Goal: Information Seeking & Learning: Check status

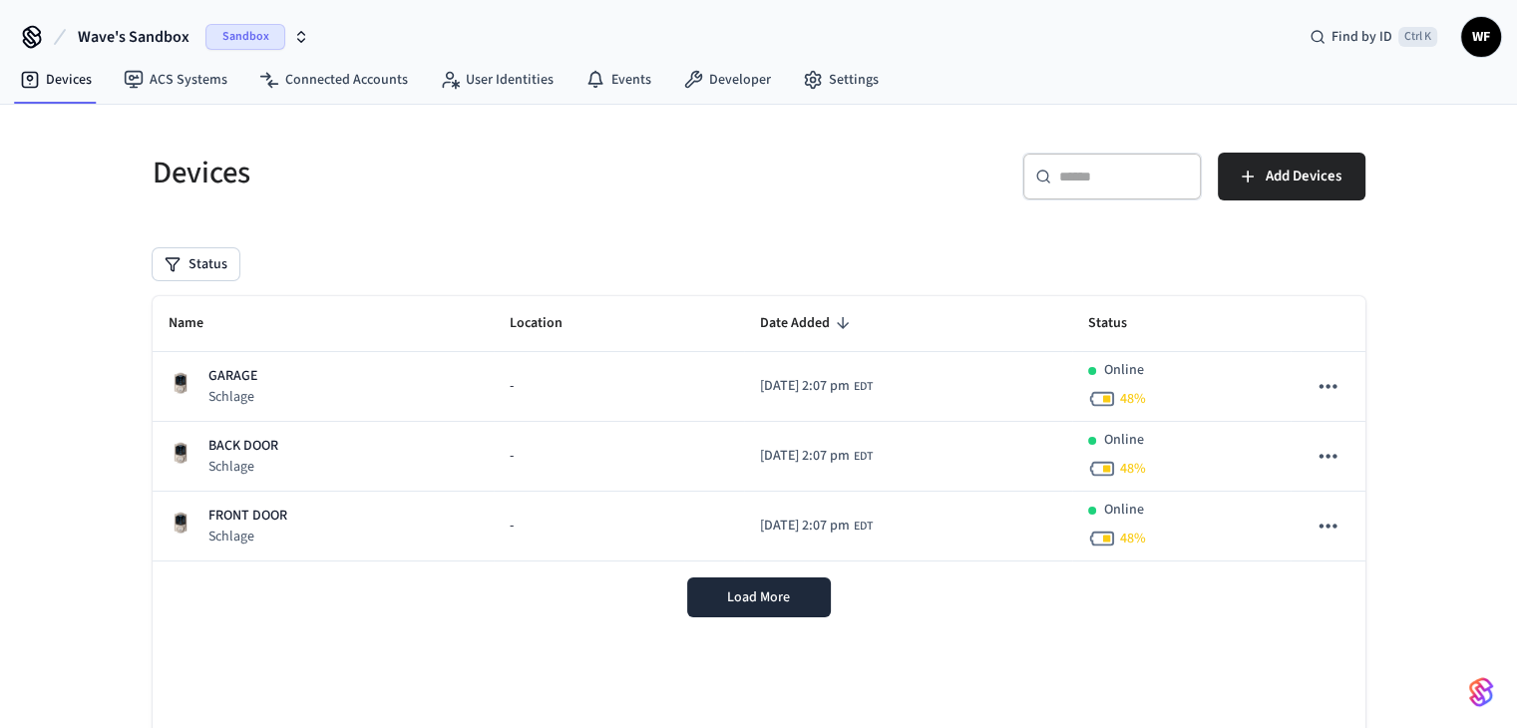
click at [118, 34] on span "Wave's Sandbox" at bounding box center [134, 37] width 112 height 24
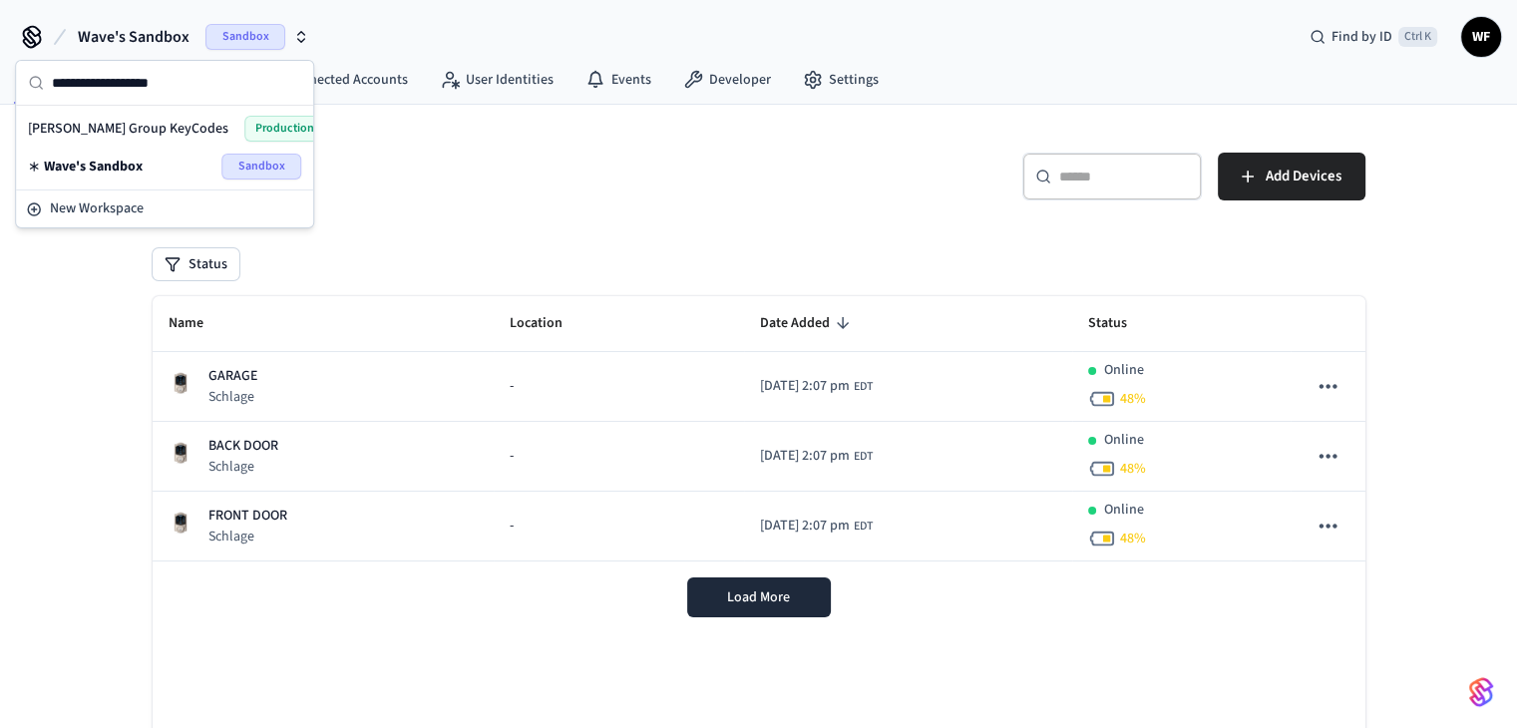
click at [131, 114] on div "[PERSON_NAME] Group KeyCodes Production" at bounding box center [164, 129] width 289 height 38
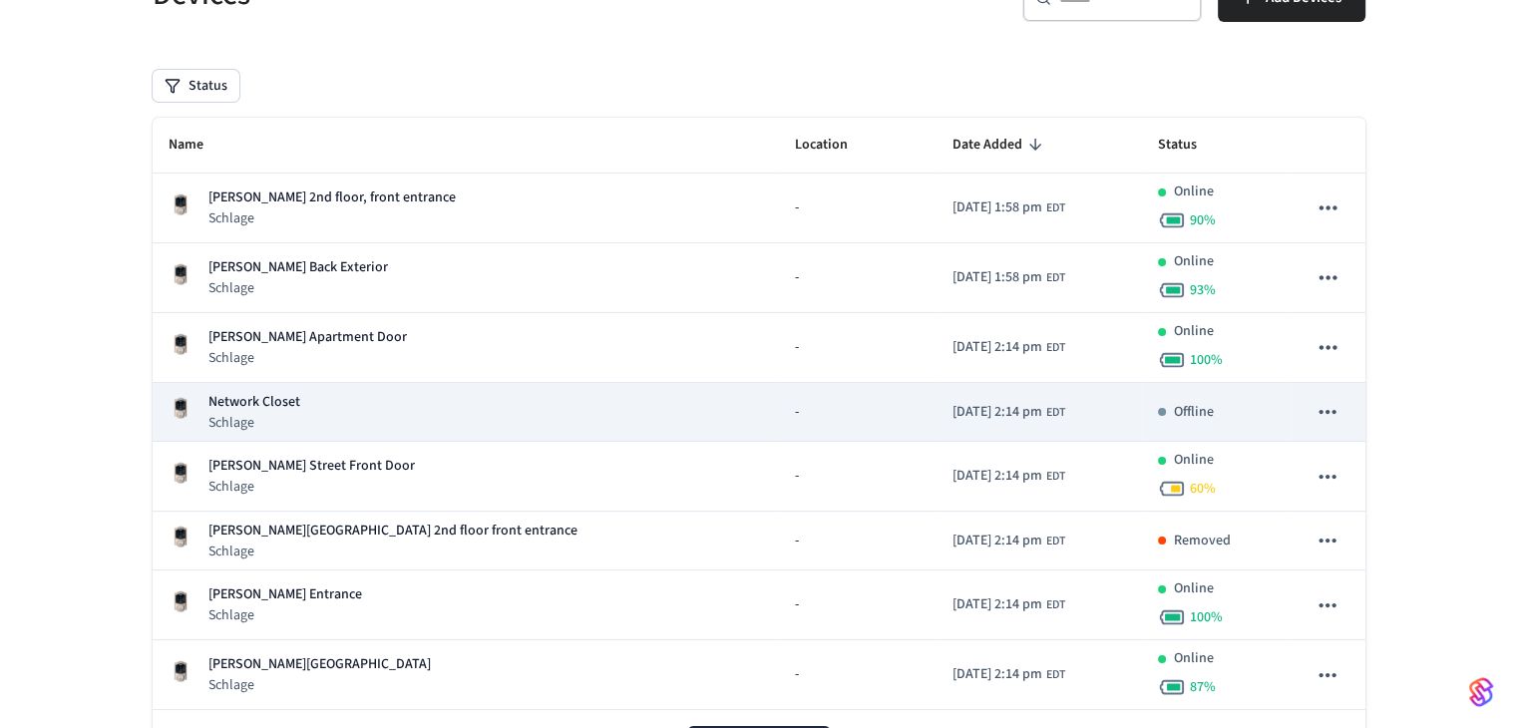
scroll to position [199, 0]
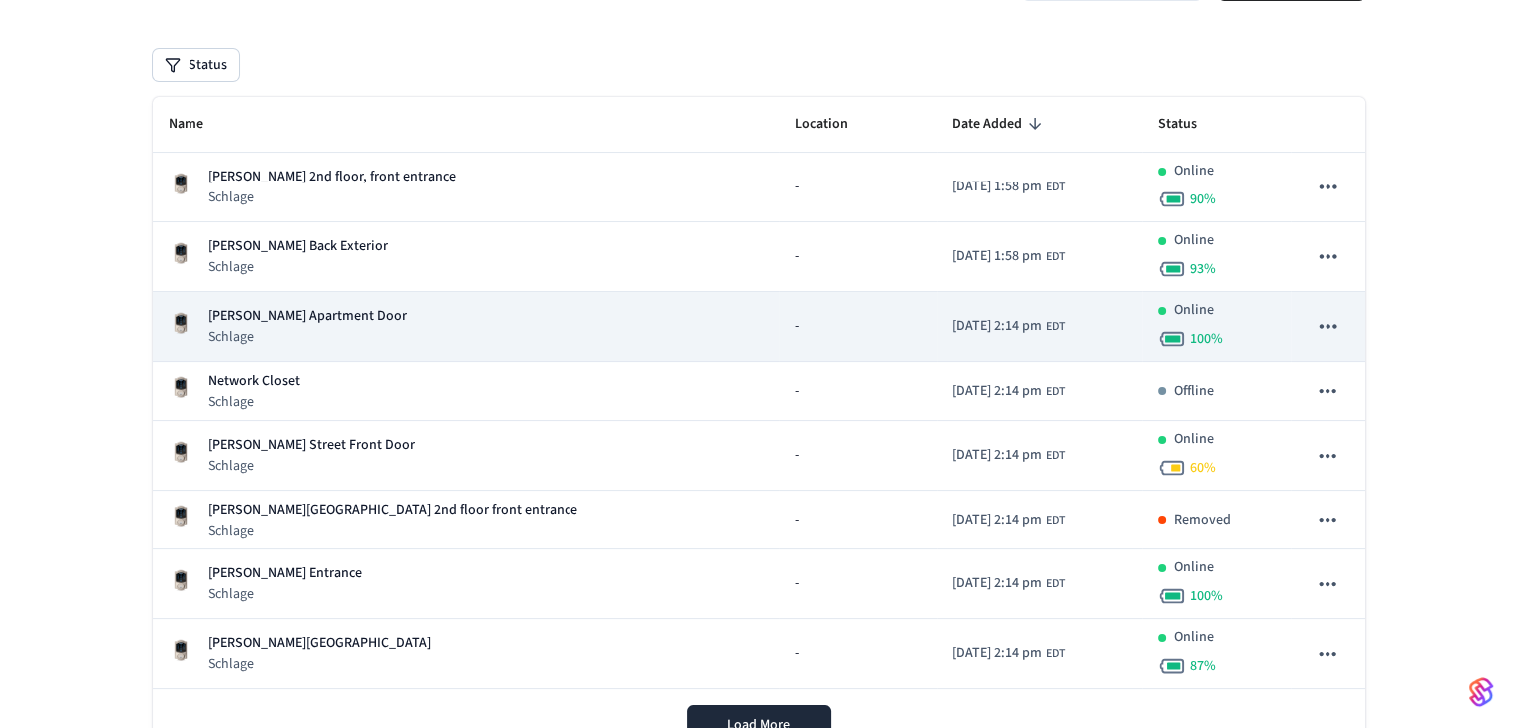
click at [395, 317] on div "[PERSON_NAME] Apartment Door Schlage" at bounding box center [466, 326] width 595 height 41
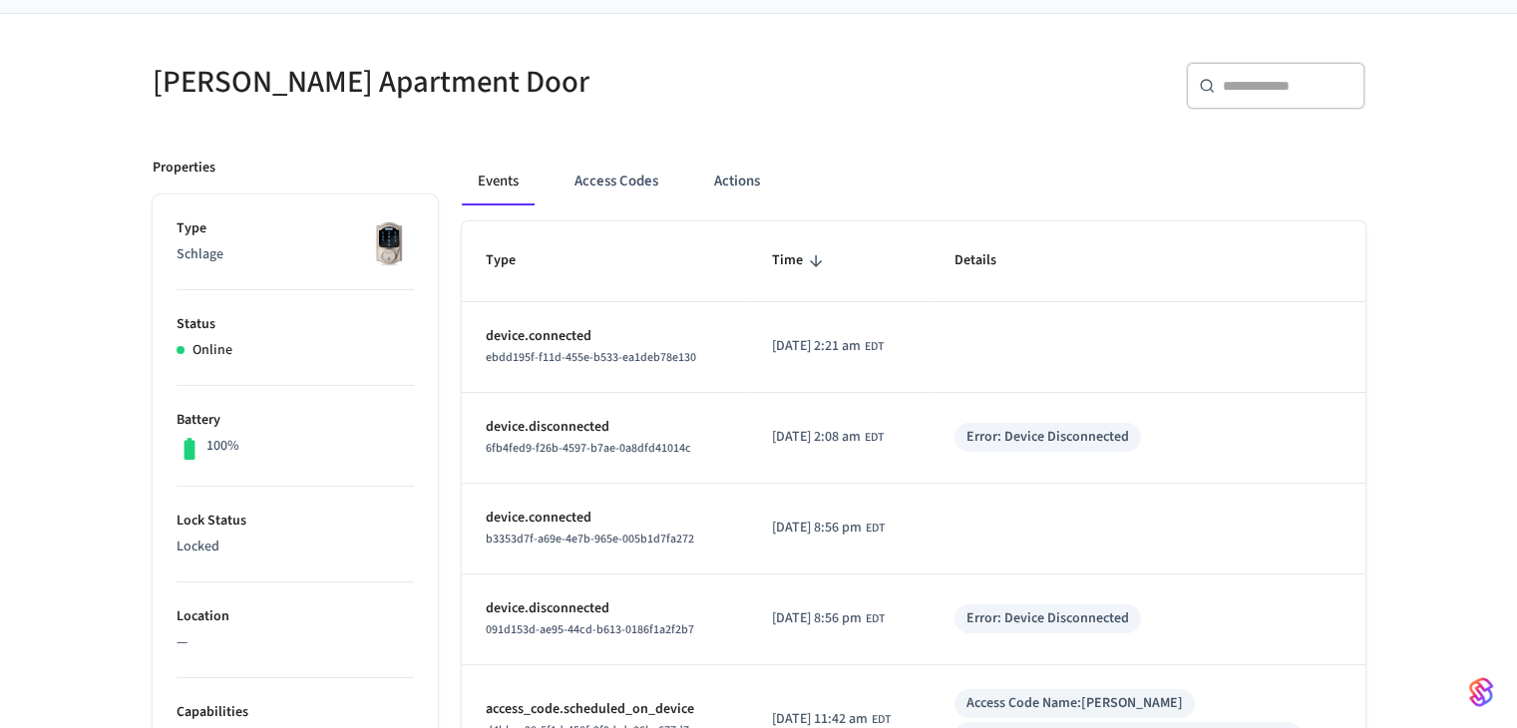
scroll to position [100, 0]
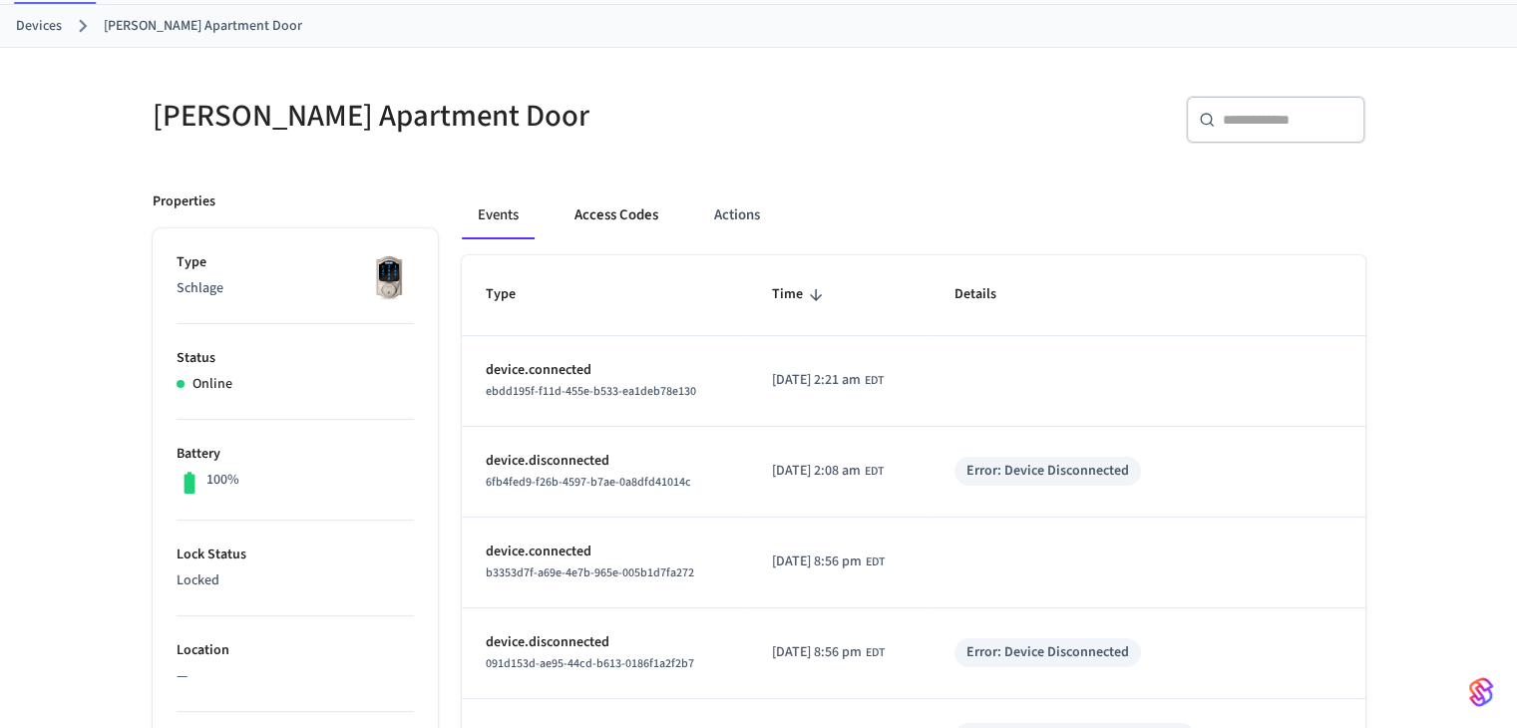
click at [559, 208] on button "Access Codes" at bounding box center [616, 215] width 116 height 48
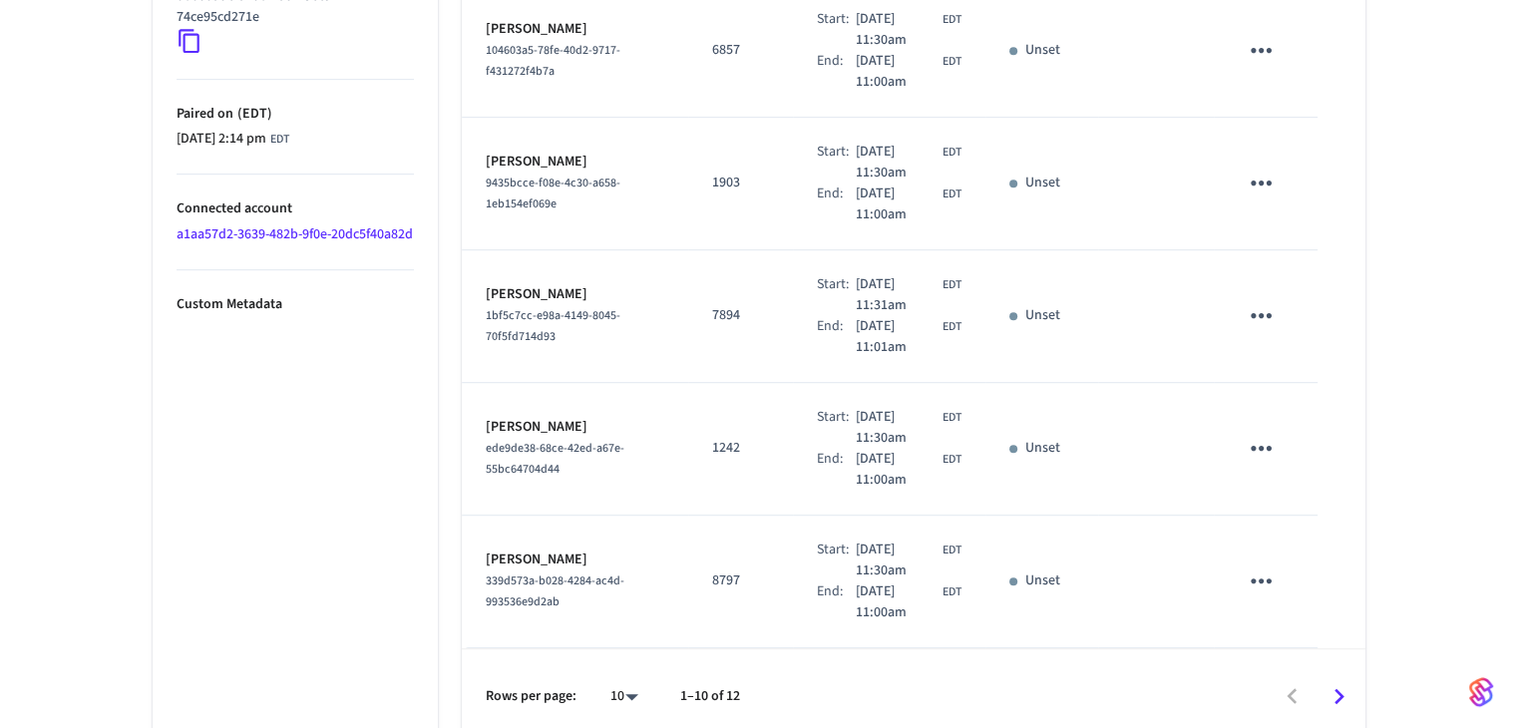
scroll to position [1128, 0]
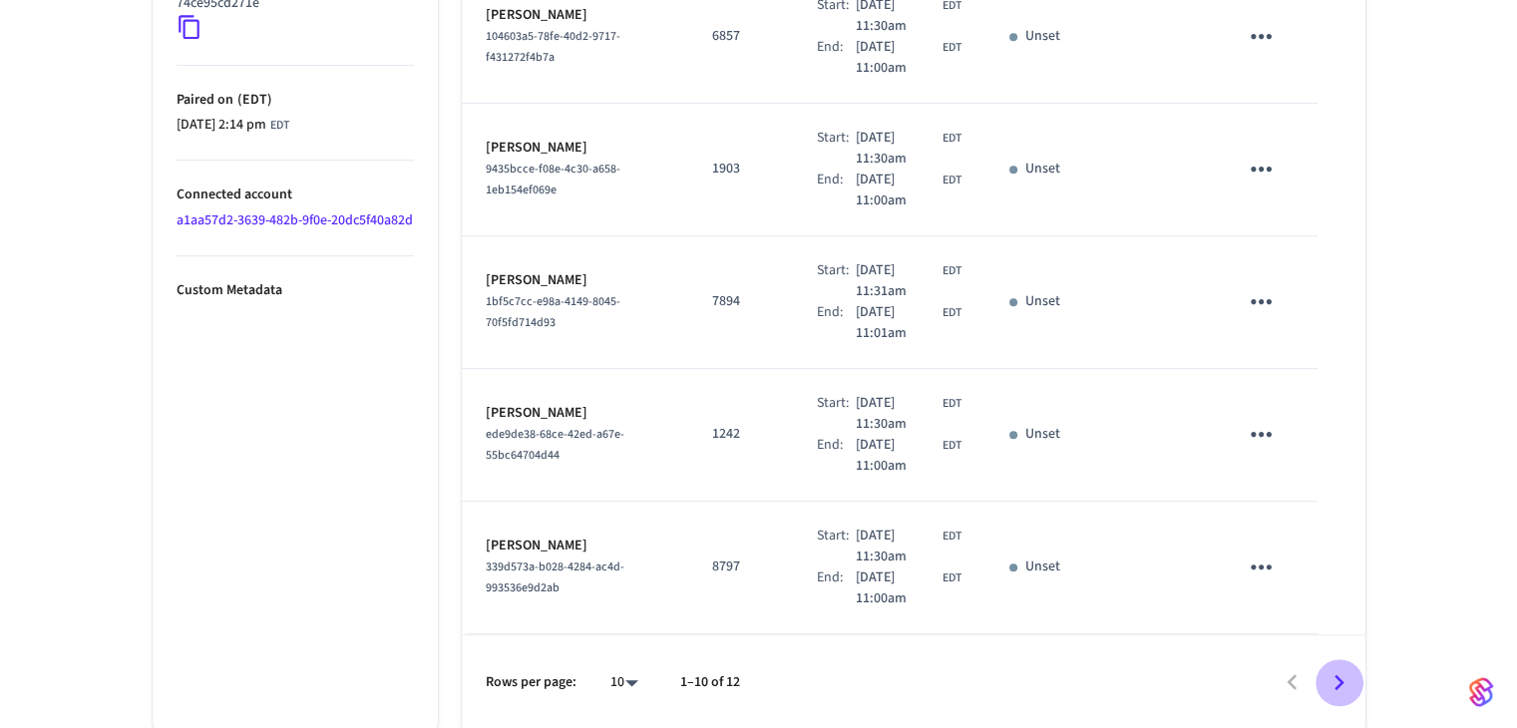
click at [1336, 676] on icon "Go to next page" at bounding box center [1338, 682] width 31 height 31
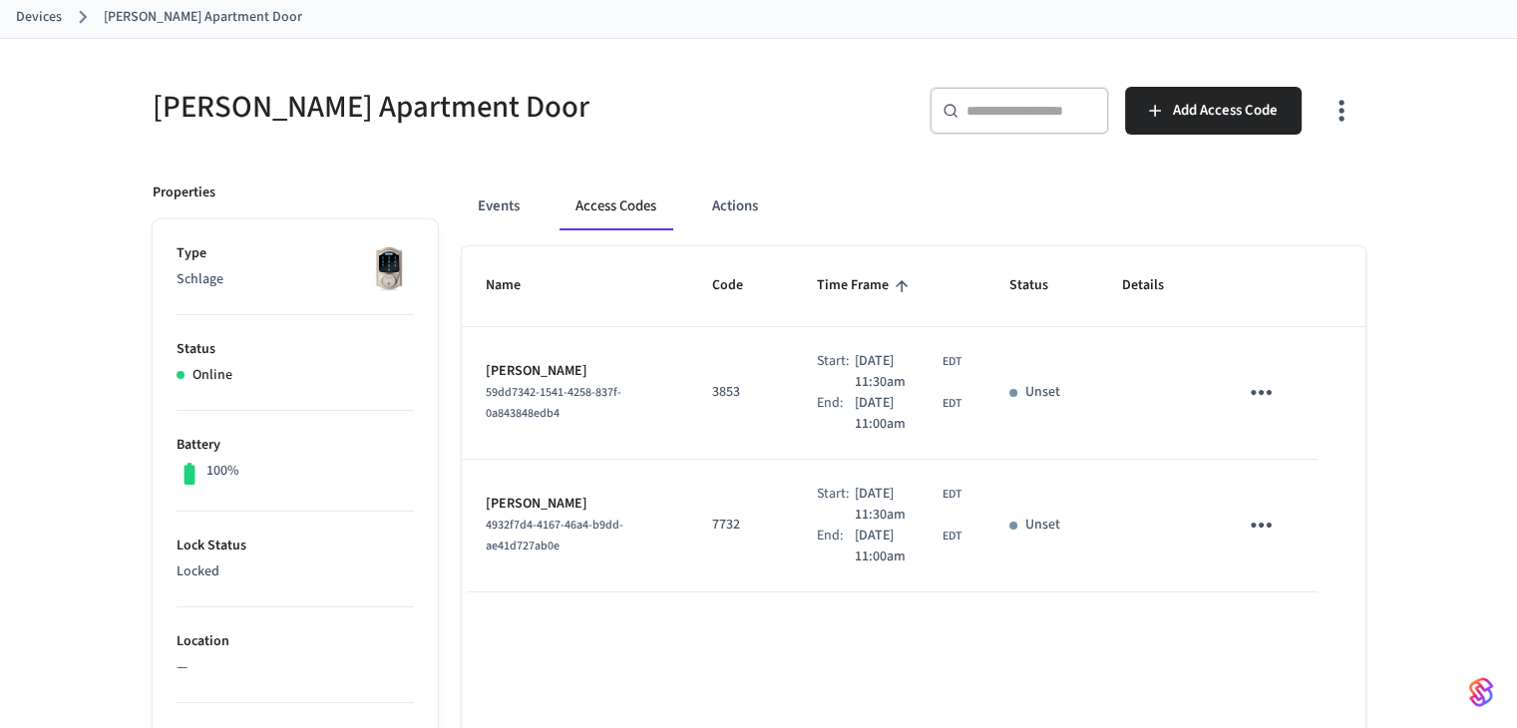
scroll to position [0, 0]
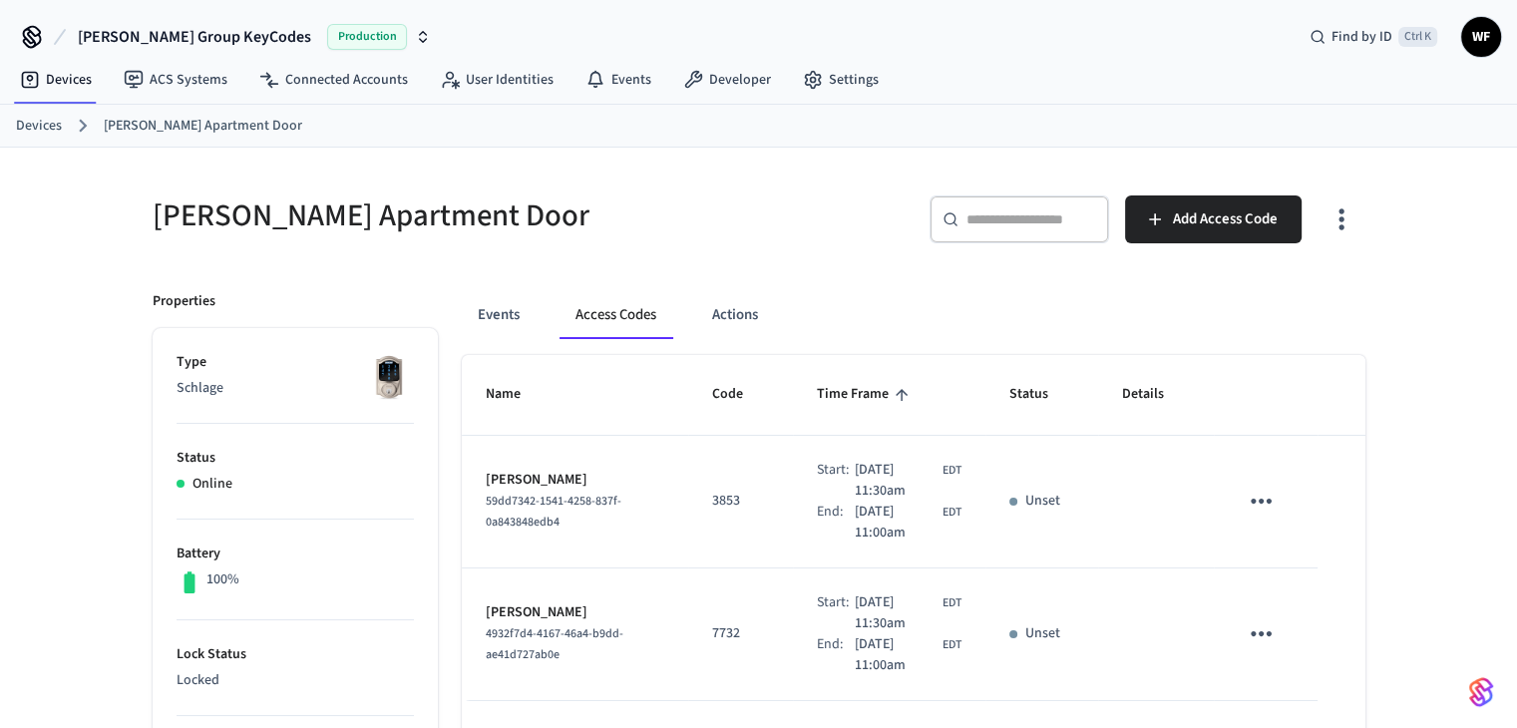
click at [47, 127] on link "Devices" at bounding box center [39, 126] width 46 height 21
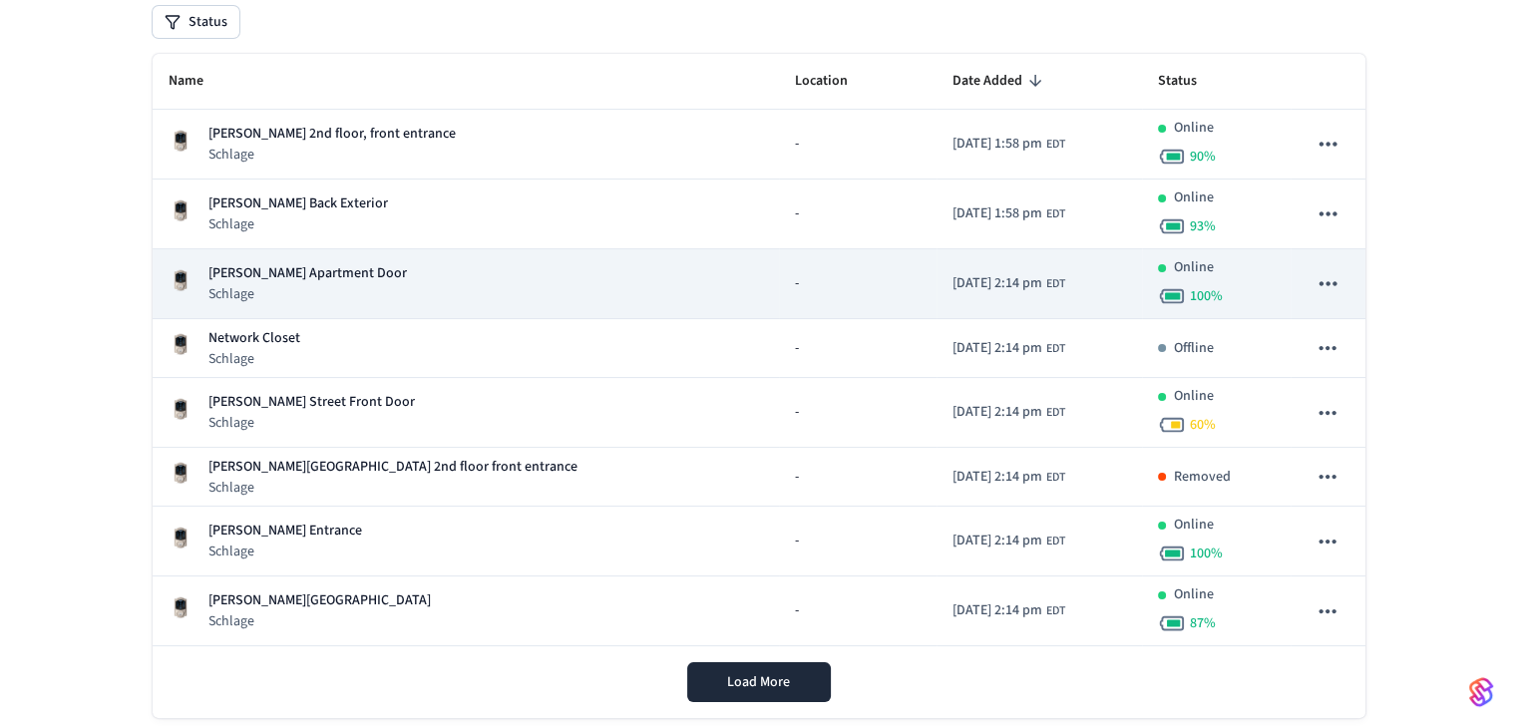
scroll to position [283, 0]
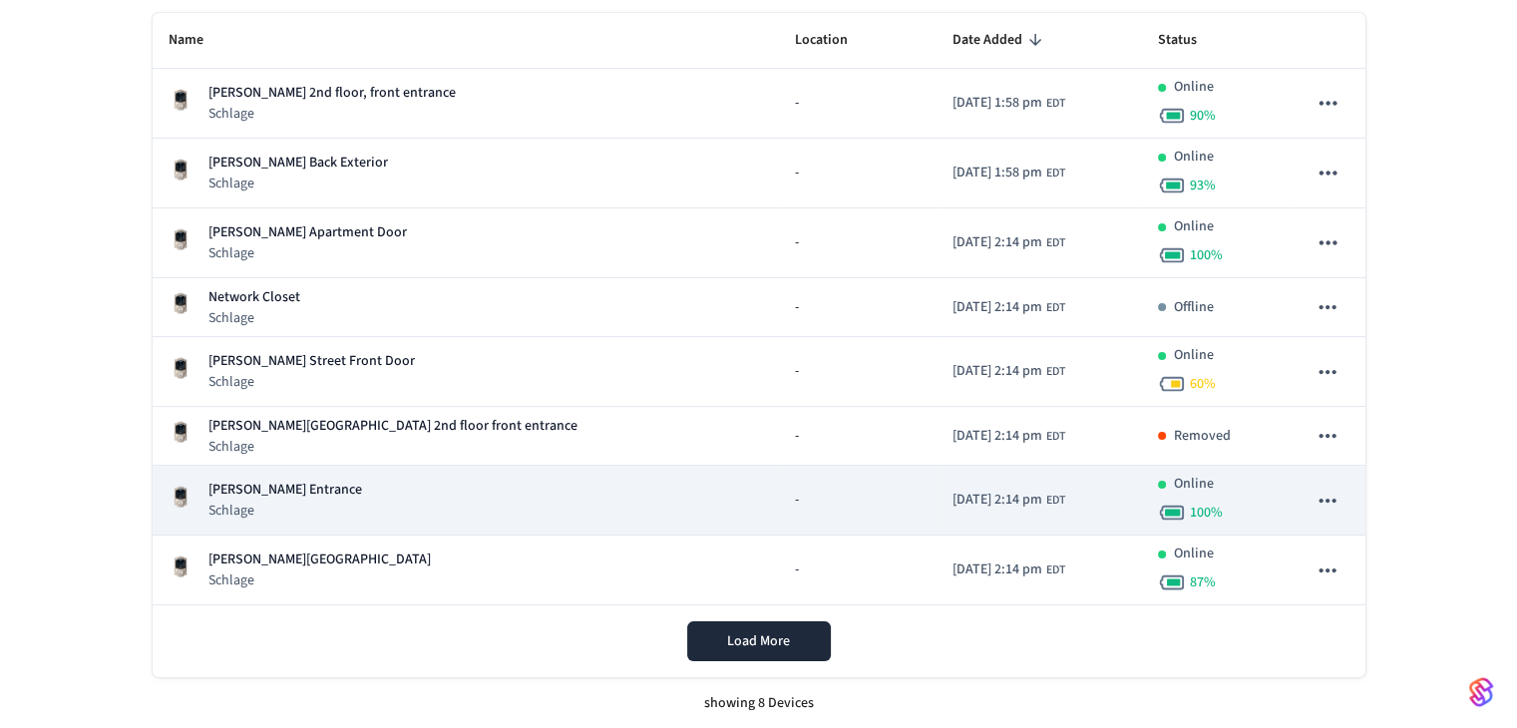
click at [308, 494] on p "[PERSON_NAME] Entrance" at bounding box center [285, 490] width 154 height 21
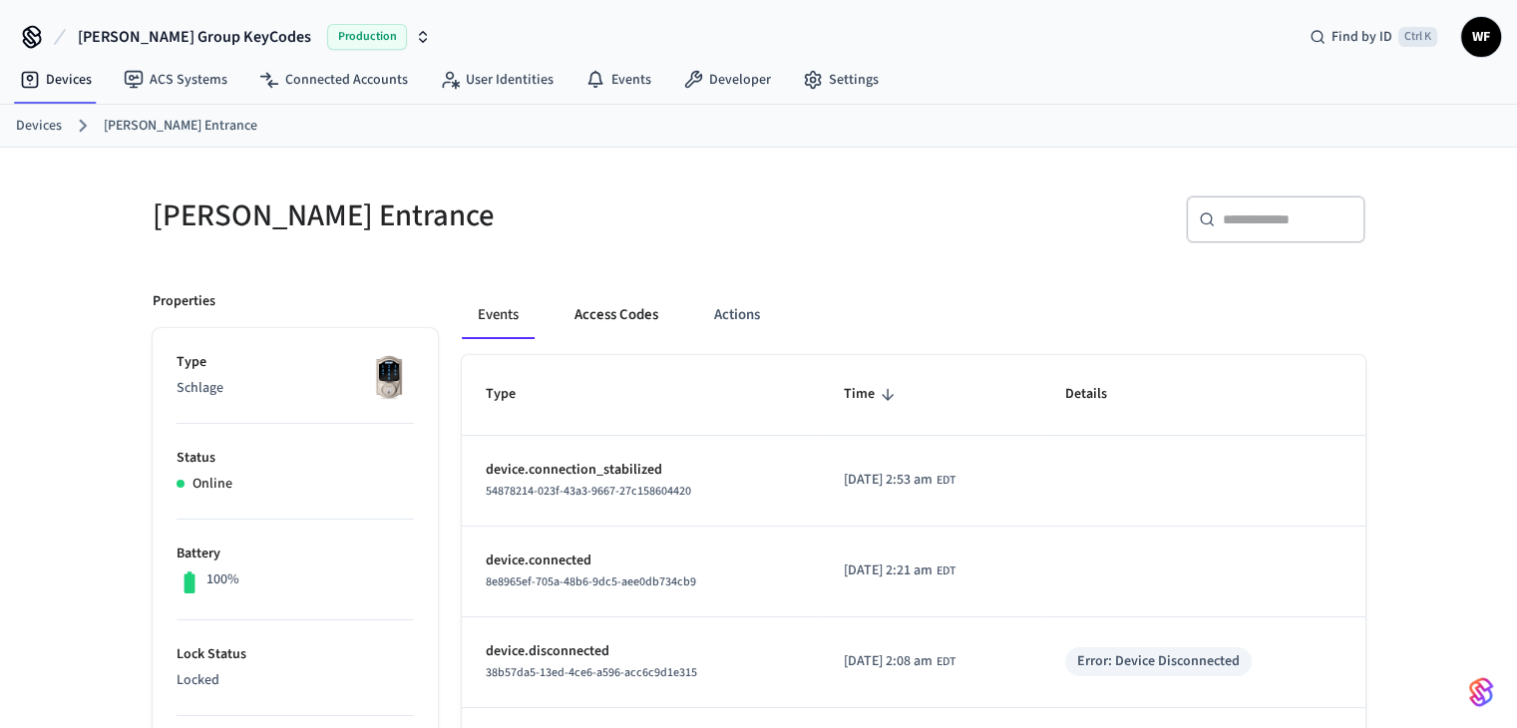
click at [630, 309] on button "Access Codes" at bounding box center [616, 315] width 116 height 48
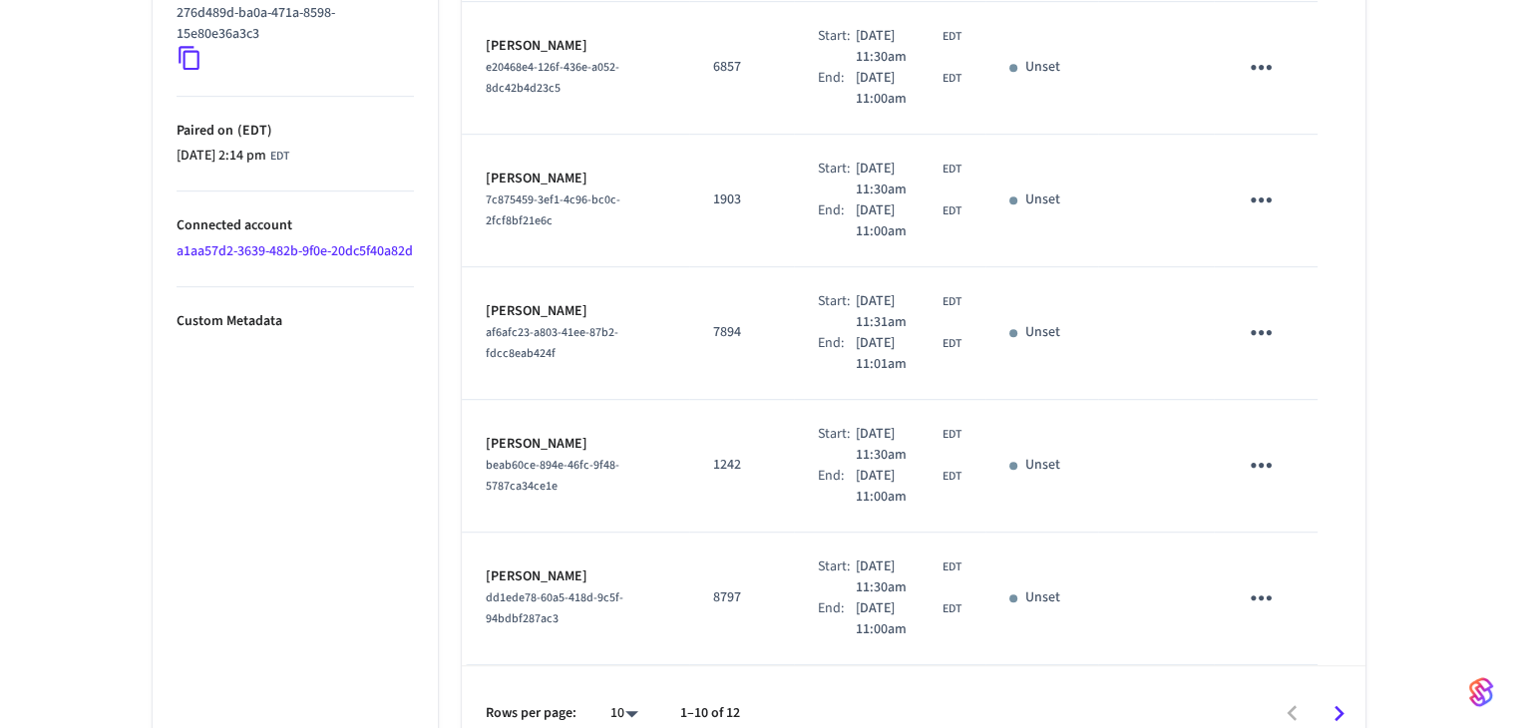
scroll to position [1128, 0]
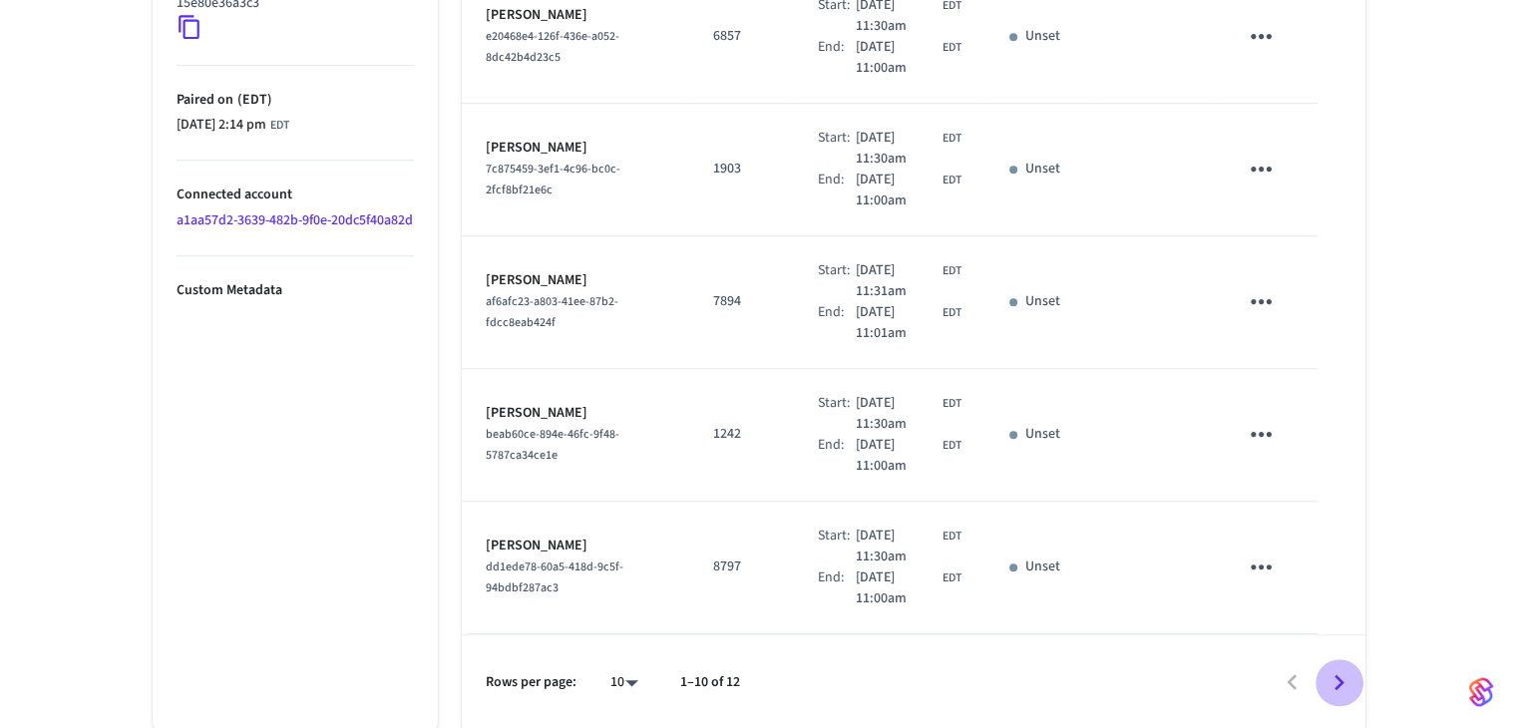
click at [1335, 672] on icon "Go to next page" at bounding box center [1338, 682] width 31 height 31
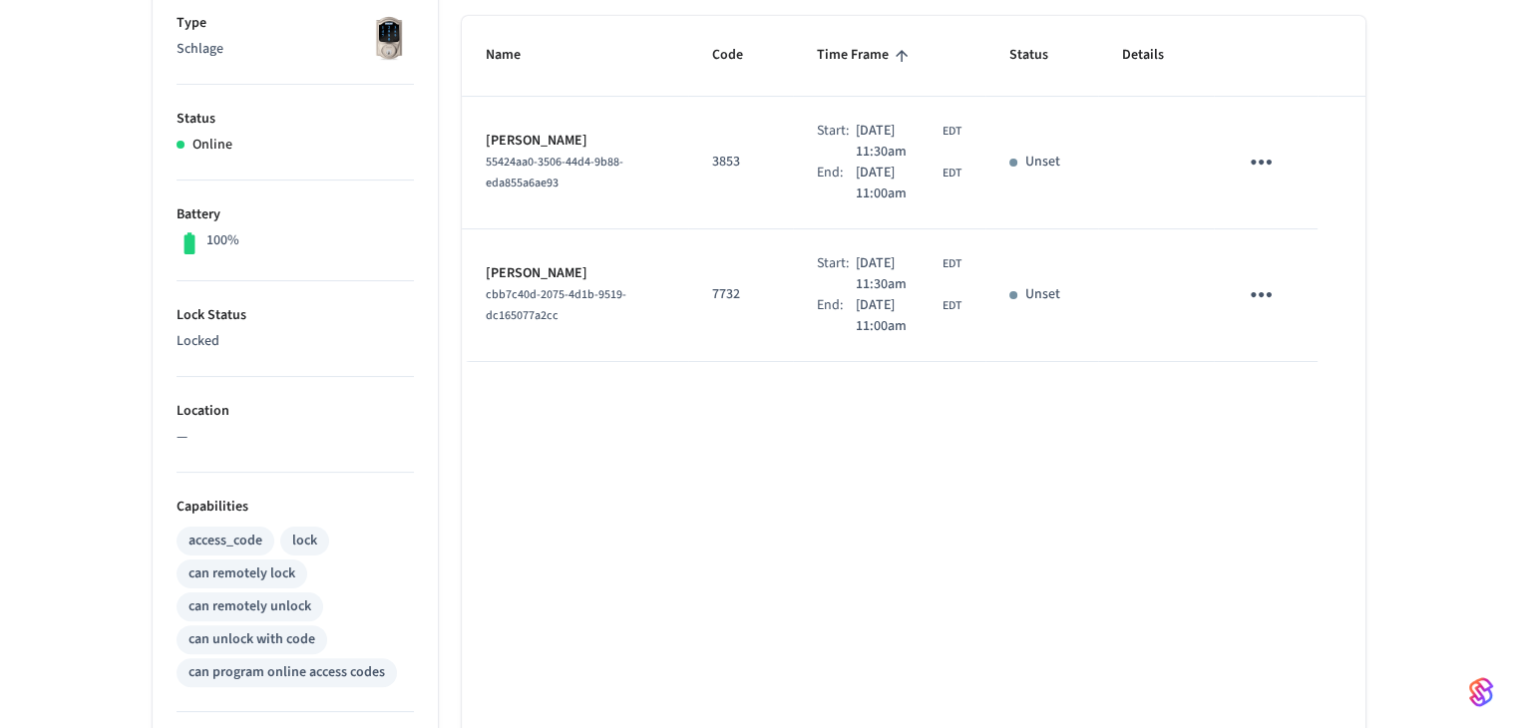
scroll to position [749, 0]
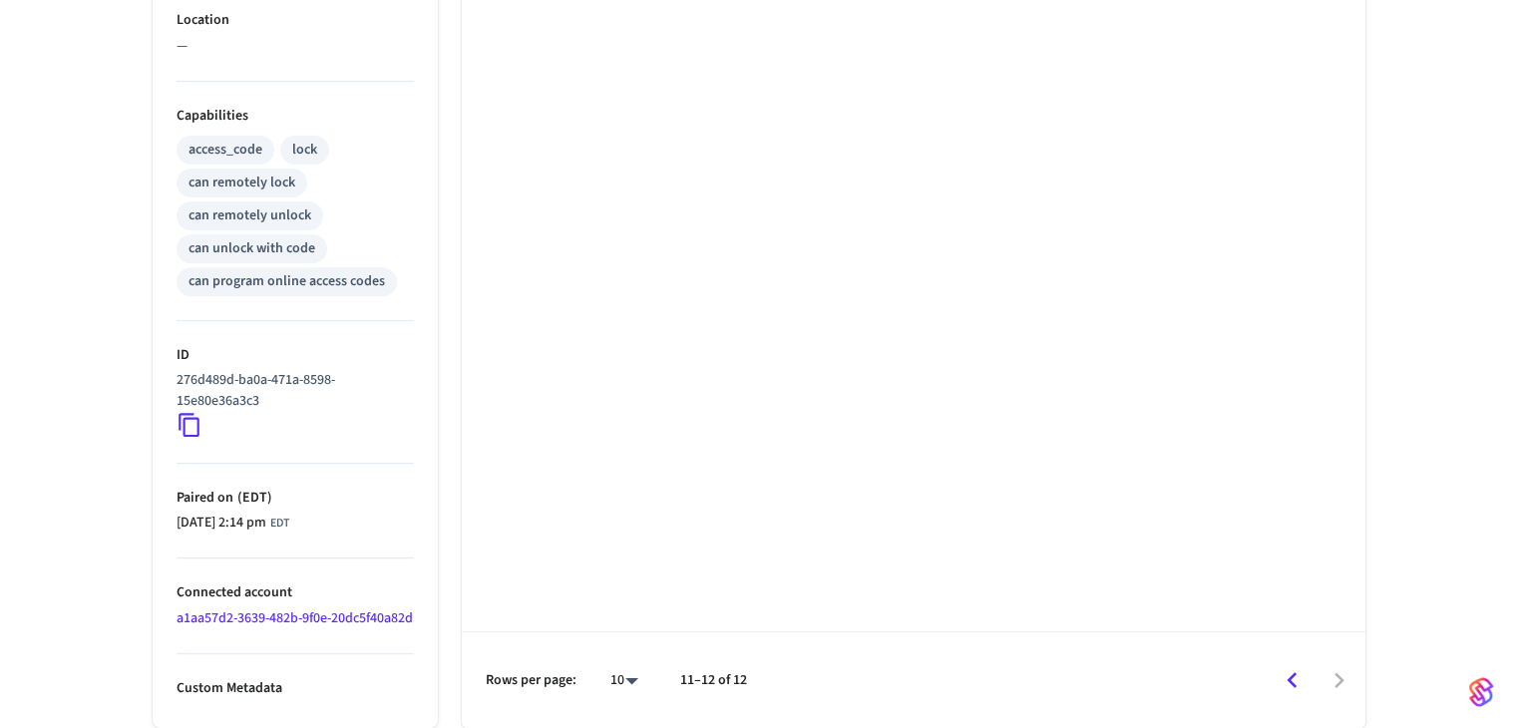
click at [1299, 684] on icon "Go to previous page" at bounding box center [1291, 680] width 31 height 31
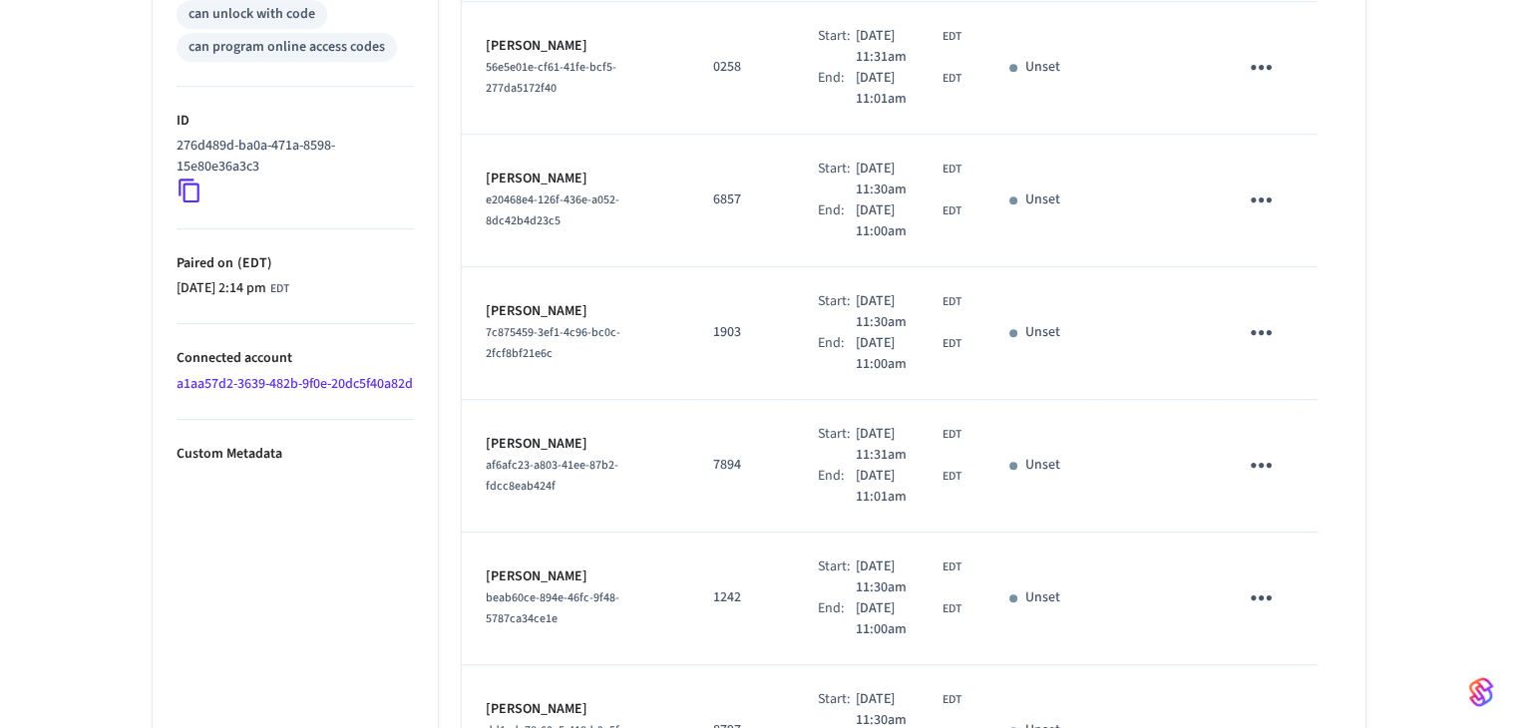
scroll to position [1128, 0]
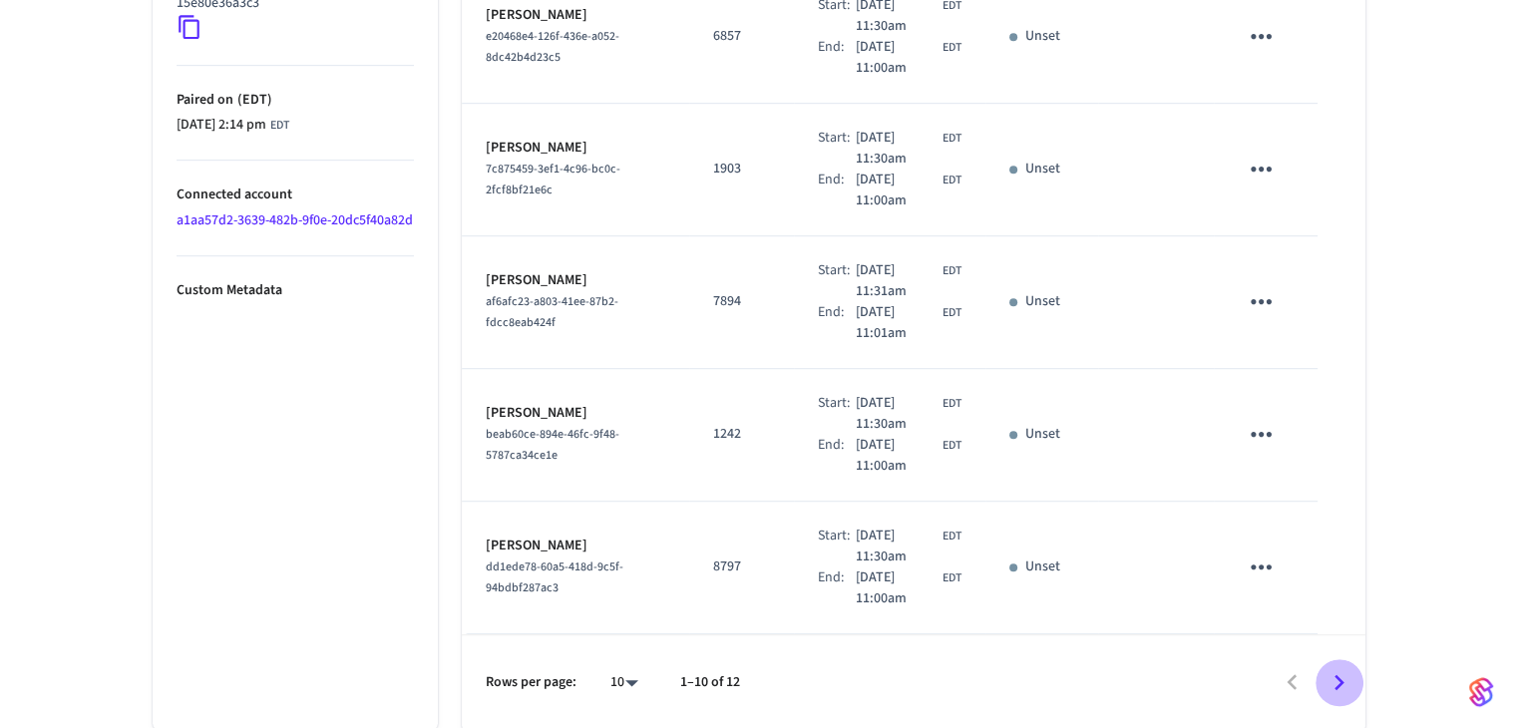
click at [1337, 679] on icon "Go to next page" at bounding box center [1338, 682] width 31 height 31
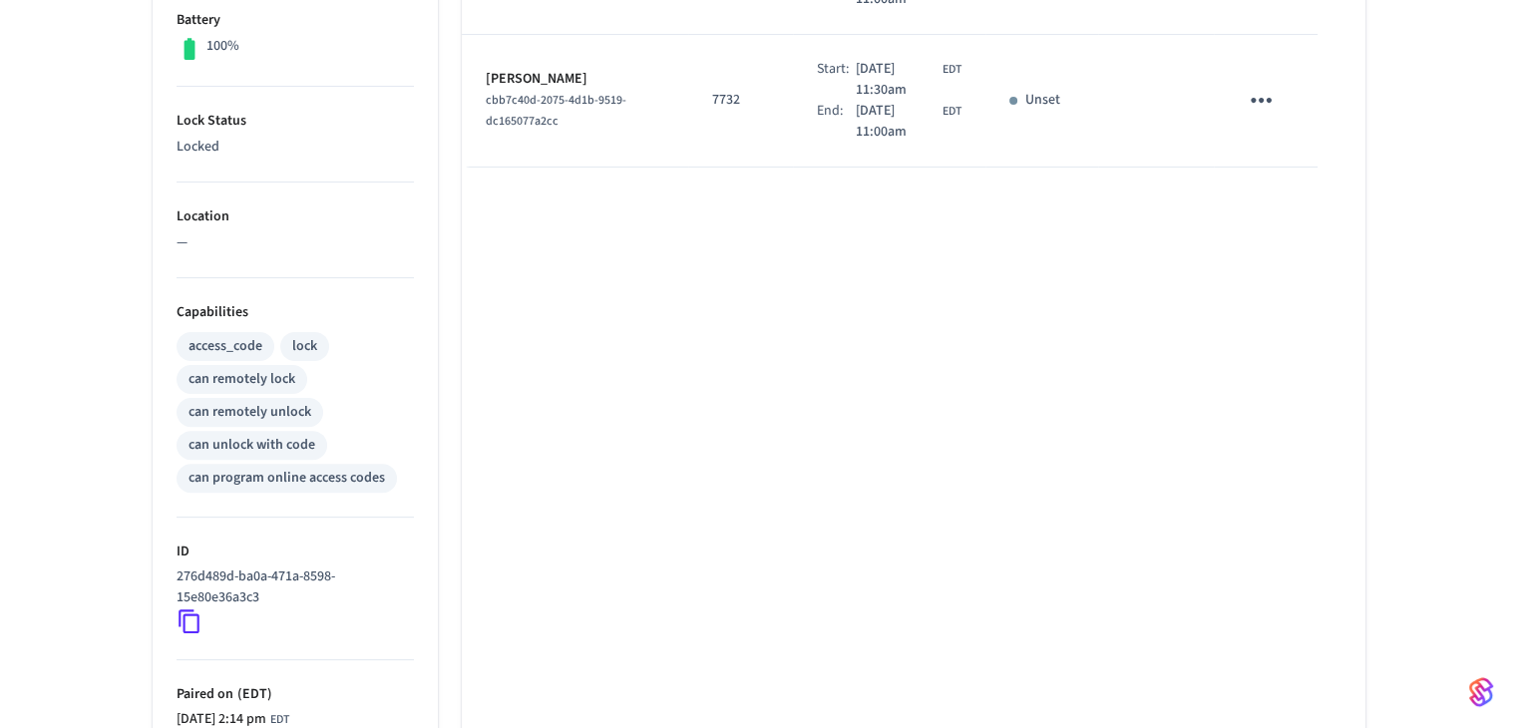
scroll to position [749, 0]
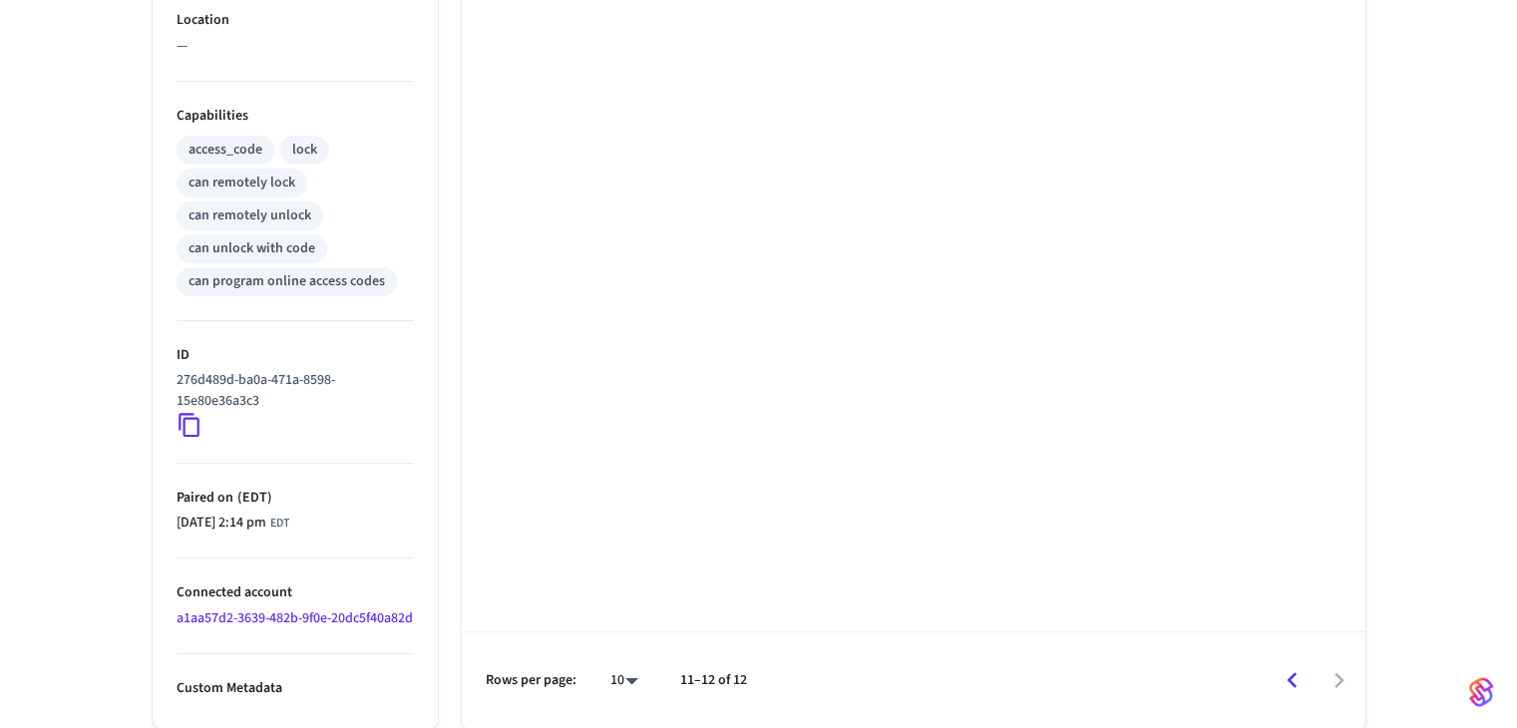
click at [1294, 687] on icon "Go to previous page" at bounding box center [1291, 680] width 31 height 31
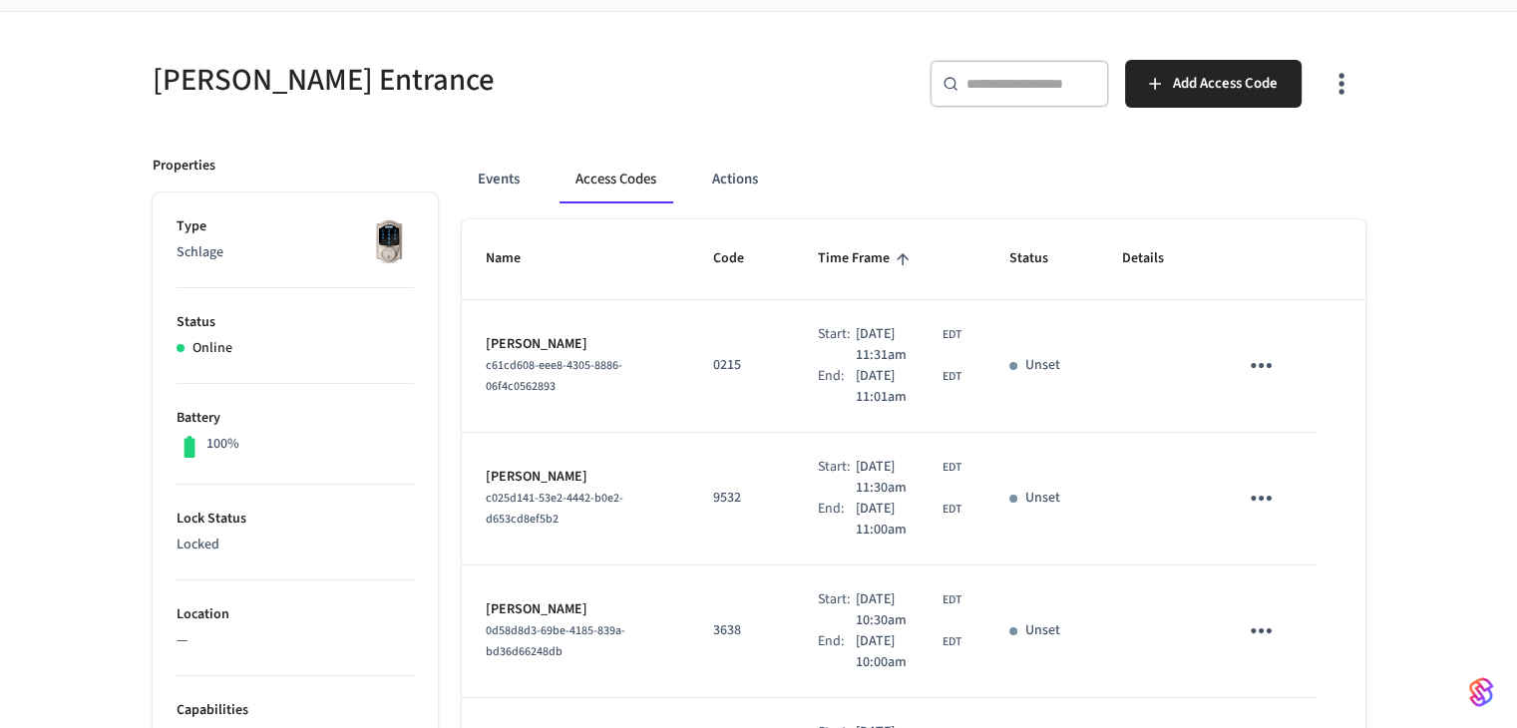
scroll to position [0, 0]
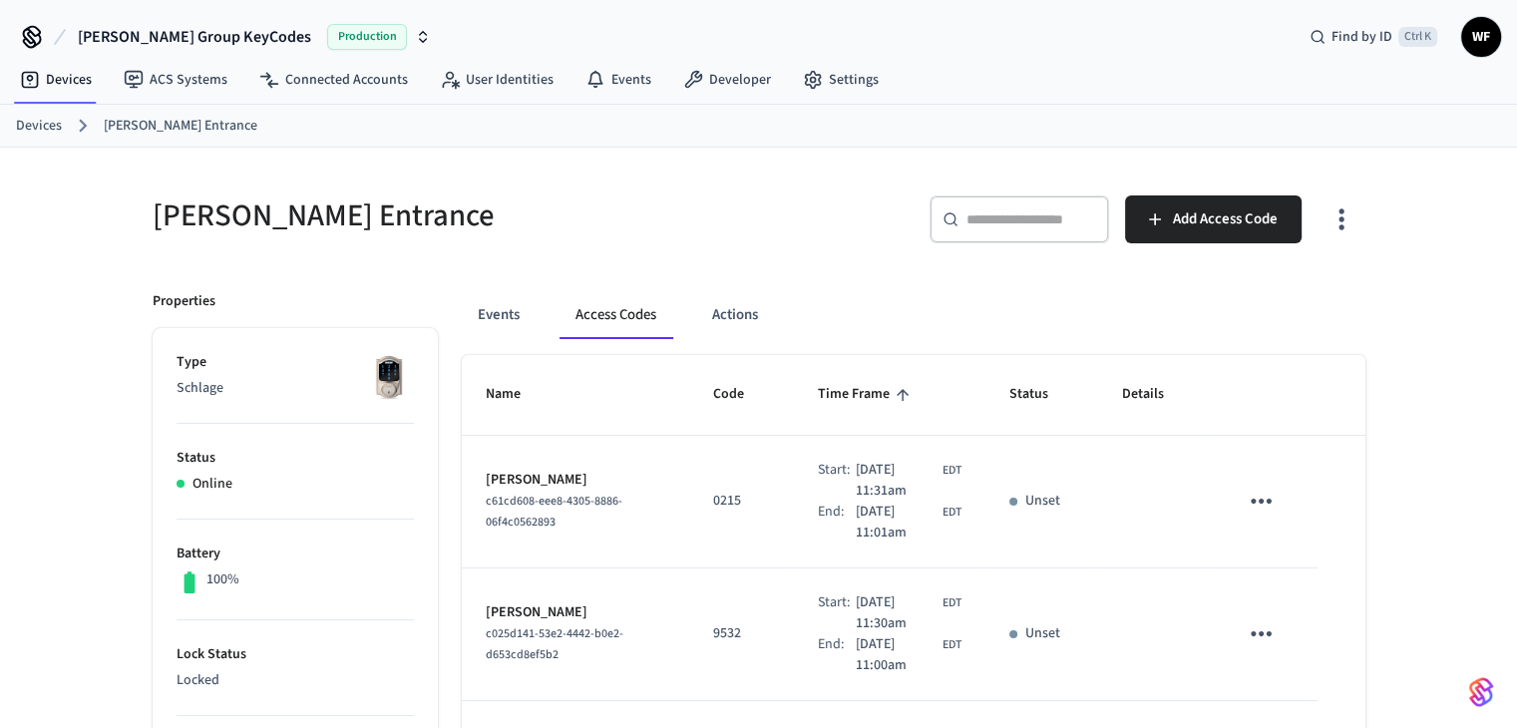
click at [32, 123] on link "Devices" at bounding box center [39, 126] width 46 height 21
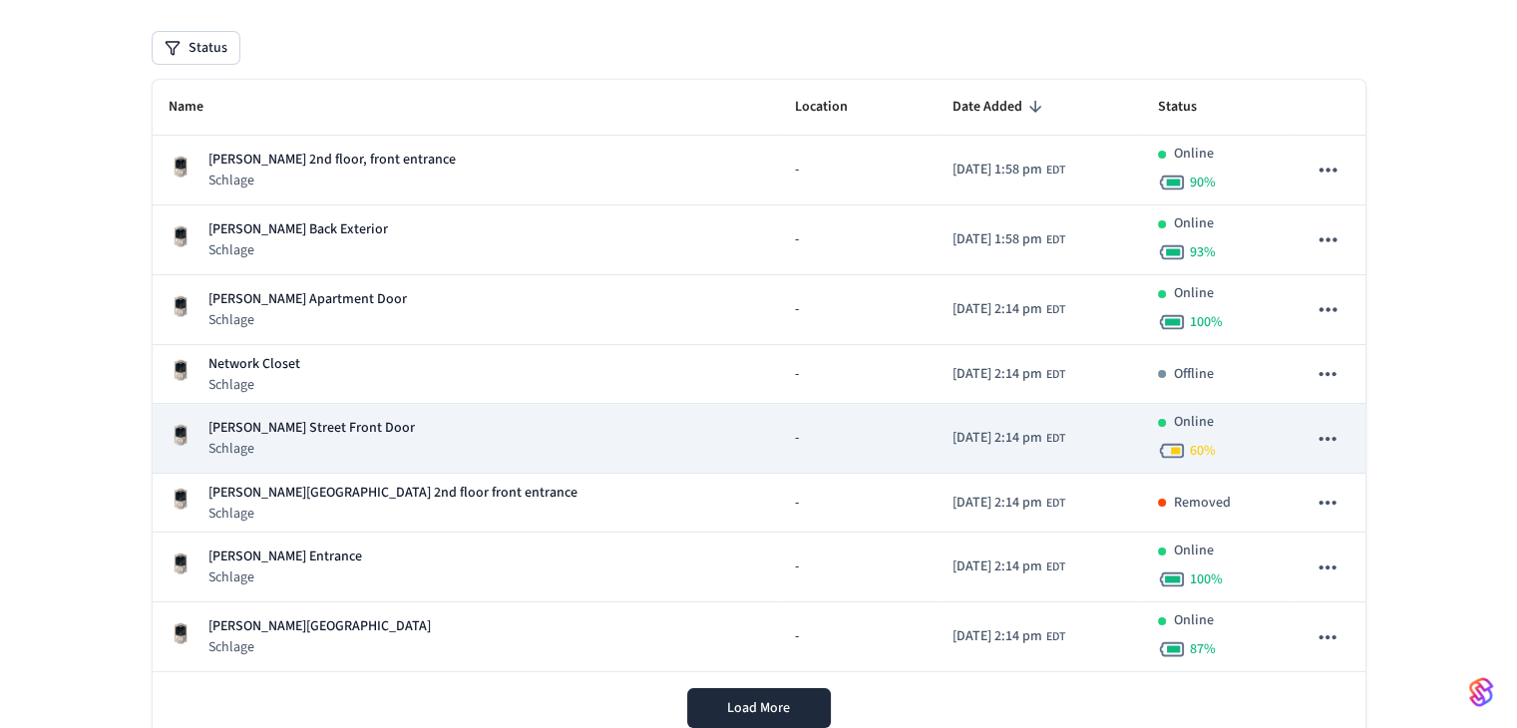
scroll to position [183, 0]
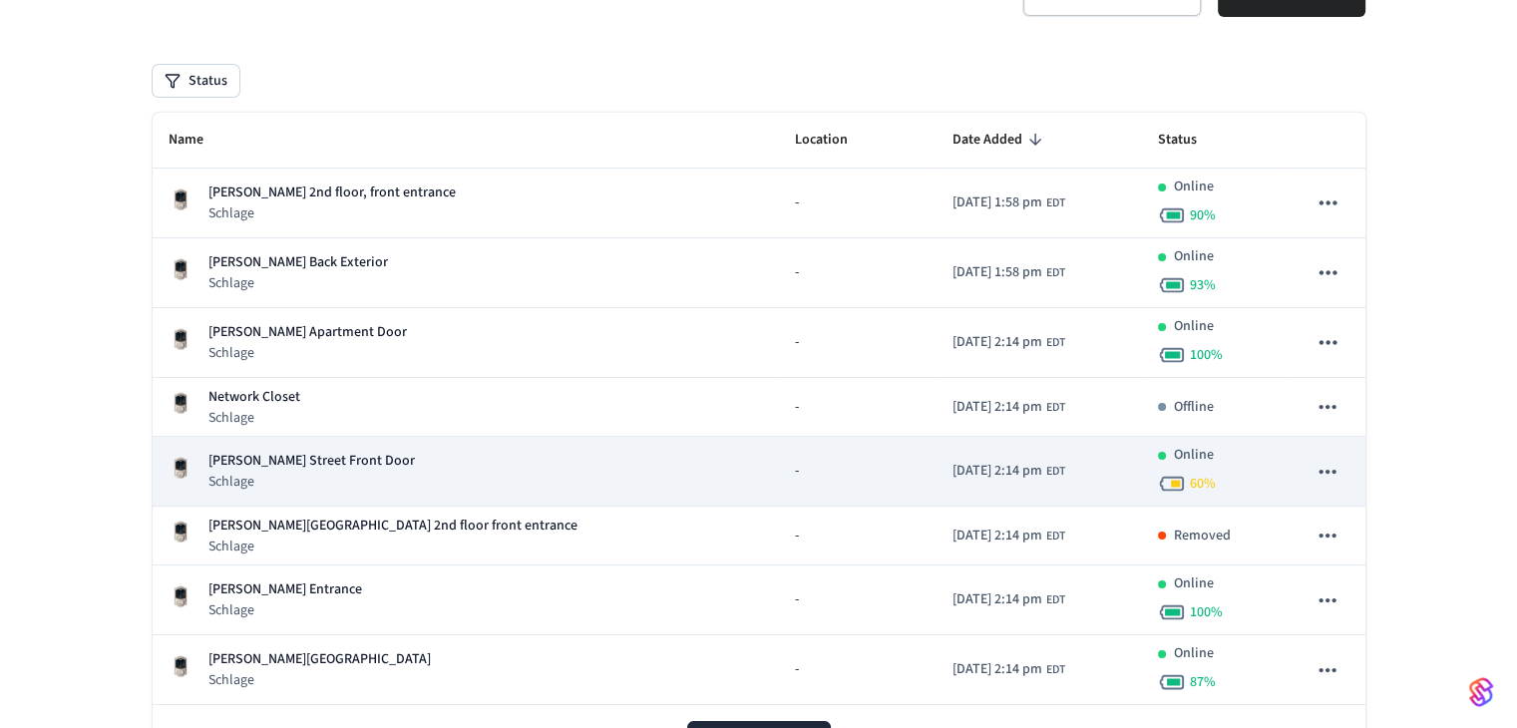
click at [323, 458] on p "[PERSON_NAME] Street Front Door" at bounding box center [311, 461] width 206 height 21
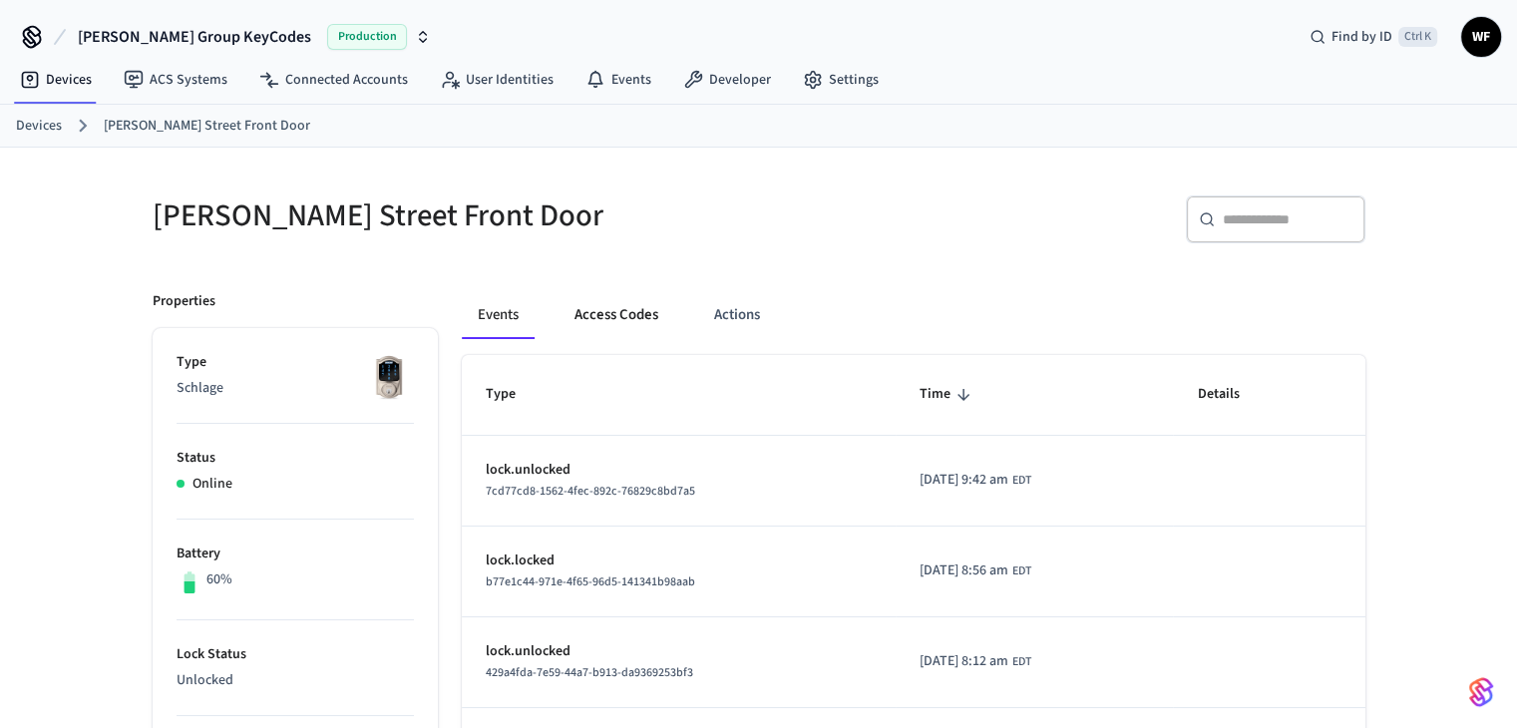
click at [612, 316] on button "Access Codes" at bounding box center [616, 315] width 116 height 48
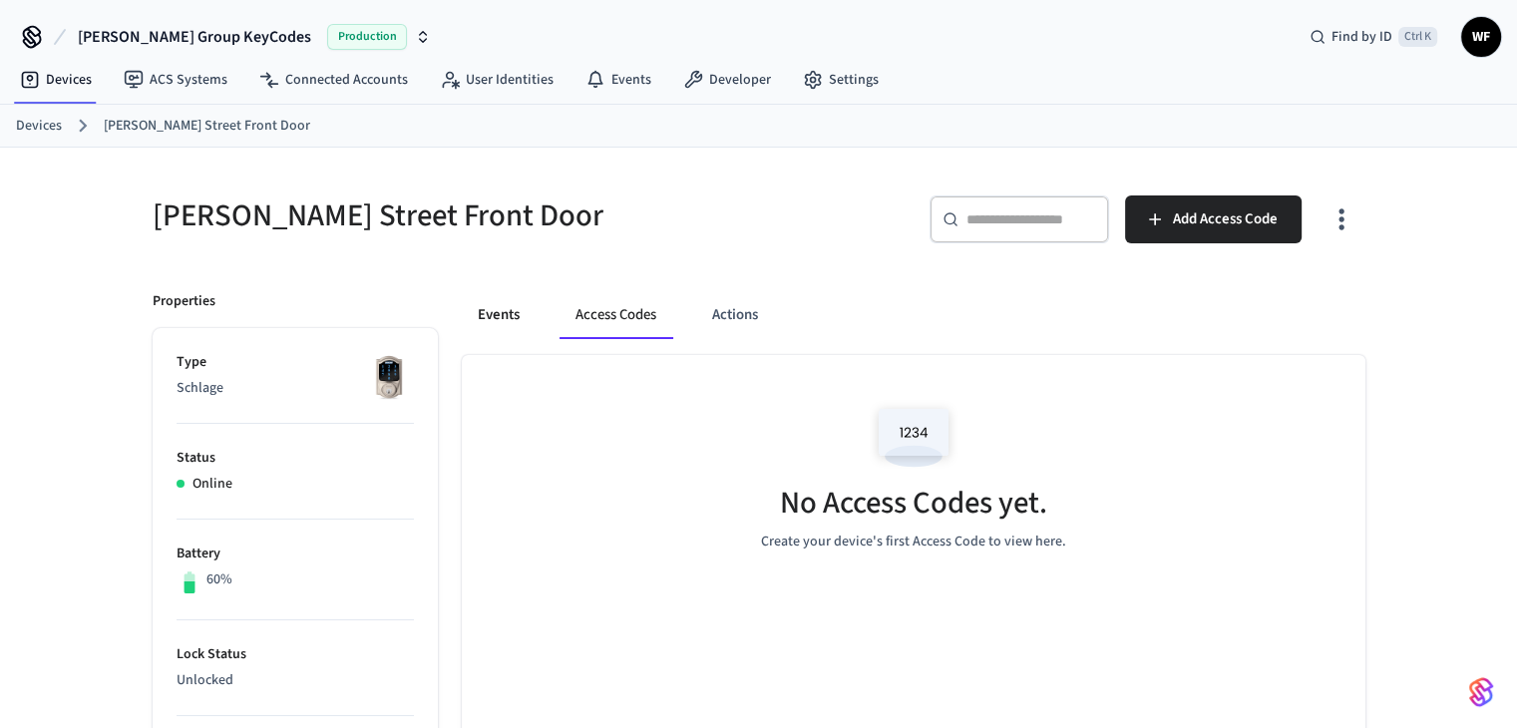
click at [509, 318] on button "Events" at bounding box center [499, 315] width 74 height 48
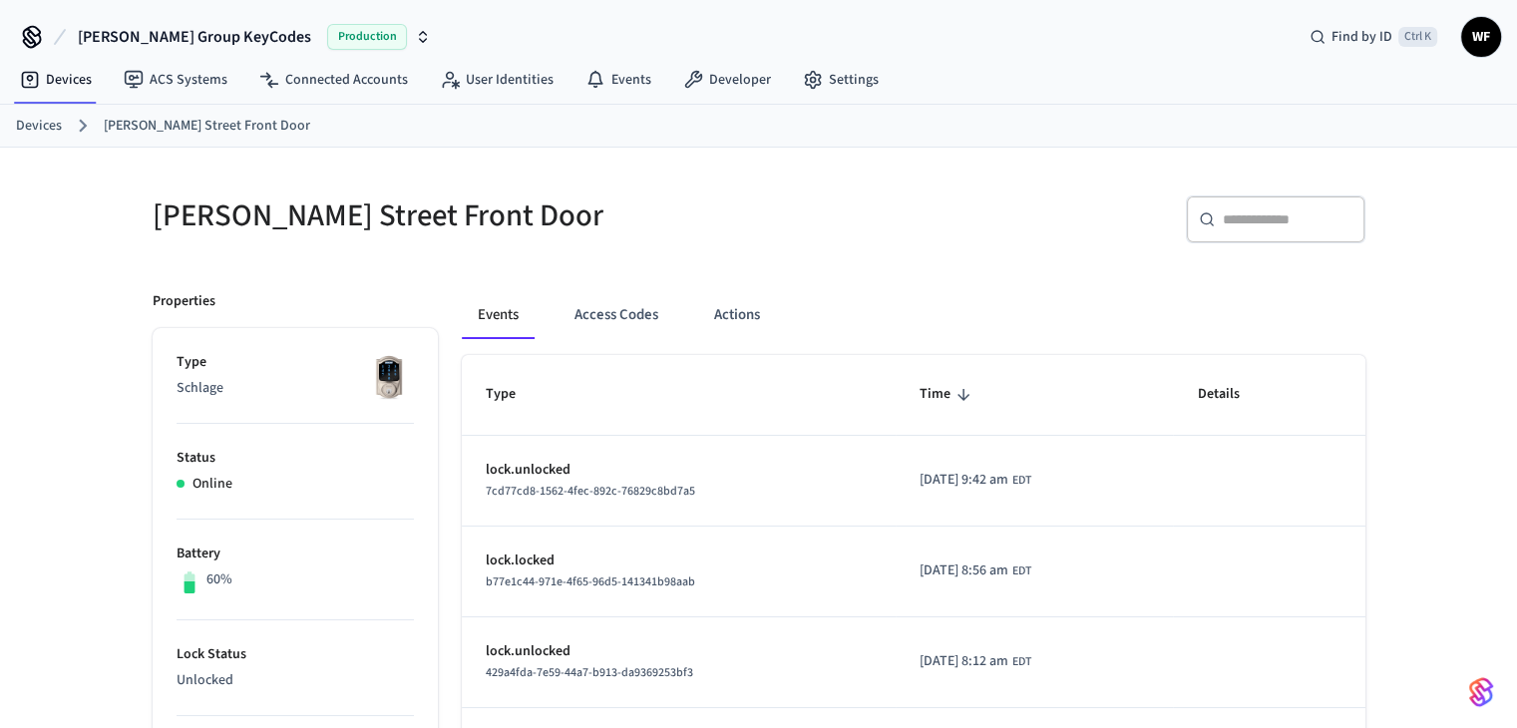
click at [59, 135] on link "Devices" at bounding box center [39, 126] width 46 height 21
